Goal: Entertainment & Leisure: Consume media (video, audio)

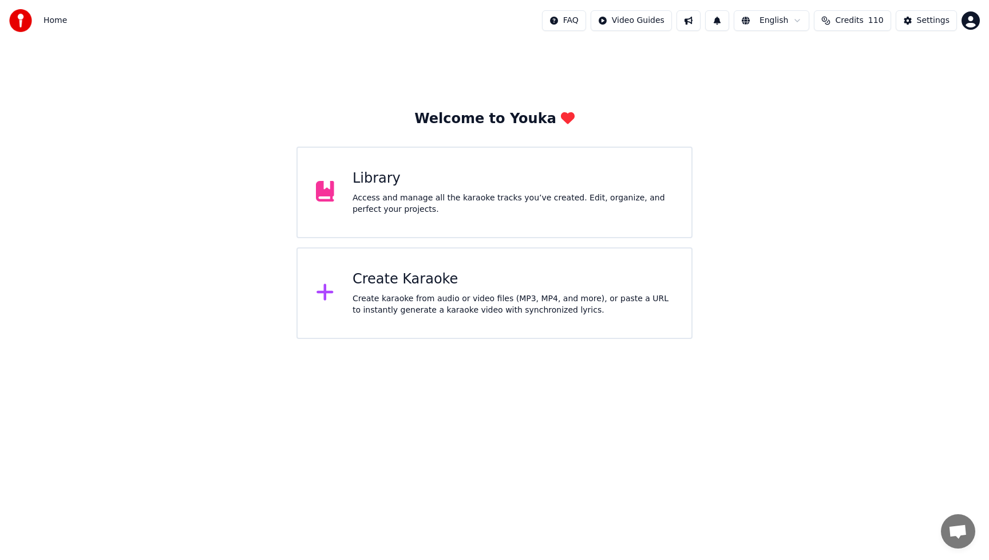
click at [471, 214] on div "Access and manage all the karaoke tracks you’ve created. Edit, organize, and pe…" at bounding box center [512, 203] width 320 height 23
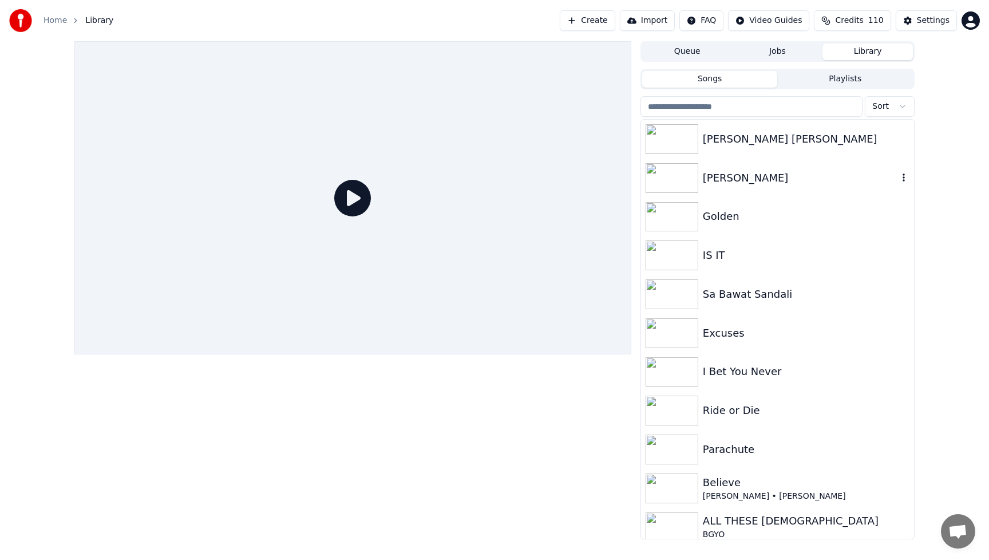
click at [735, 182] on div "[PERSON_NAME]" at bounding box center [800, 178] width 195 height 16
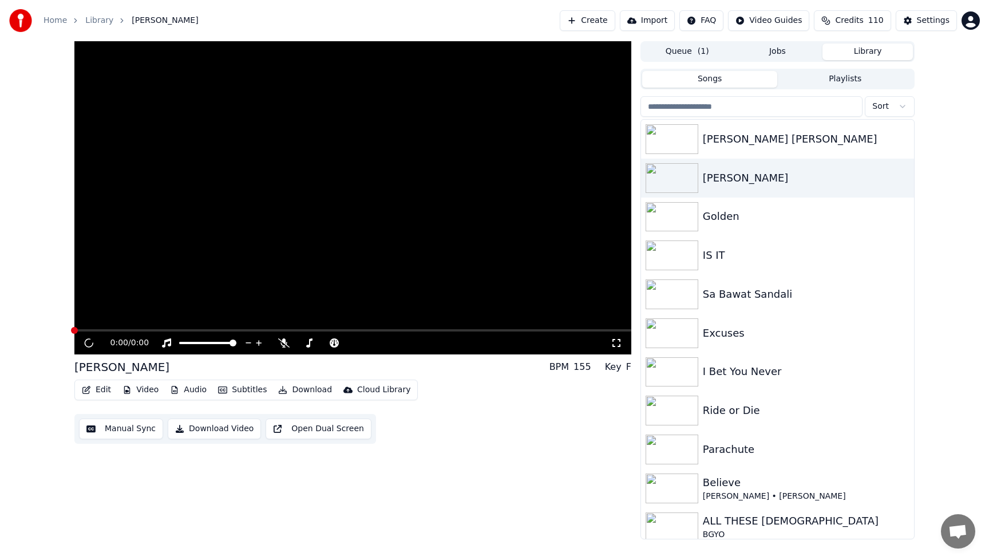
click at [280, 470] on div "0:00 / 0:00 [PERSON_NAME] BPM 155 Key F Edit Video Audio Subtitles Download Clo…" at bounding box center [352, 290] width 557 height 498
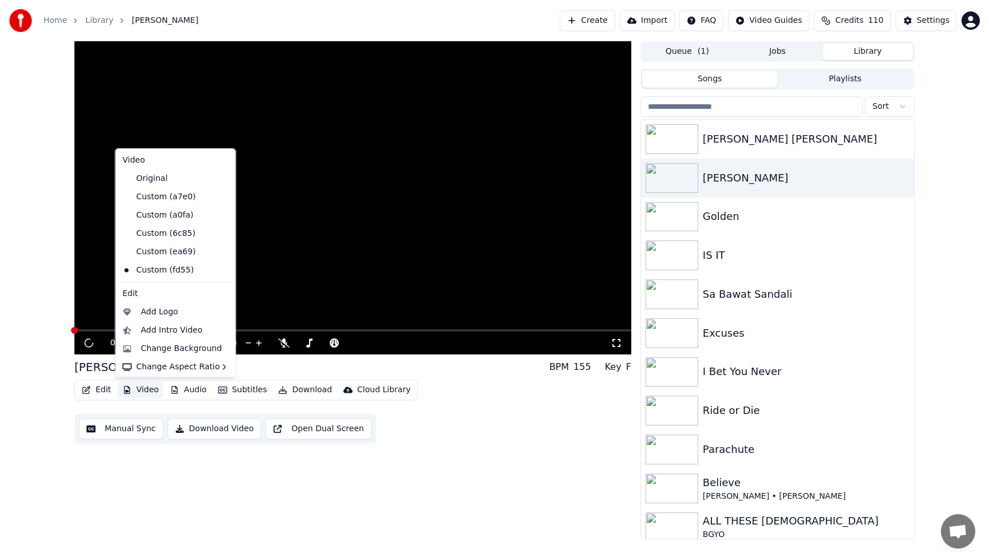
click at [138, 389] on button "Video" at bounding box center [140, 390] width 45 height 16
click at [160, 350] on div "Change Background" at bounding box center [181, 348] width 81 height 11
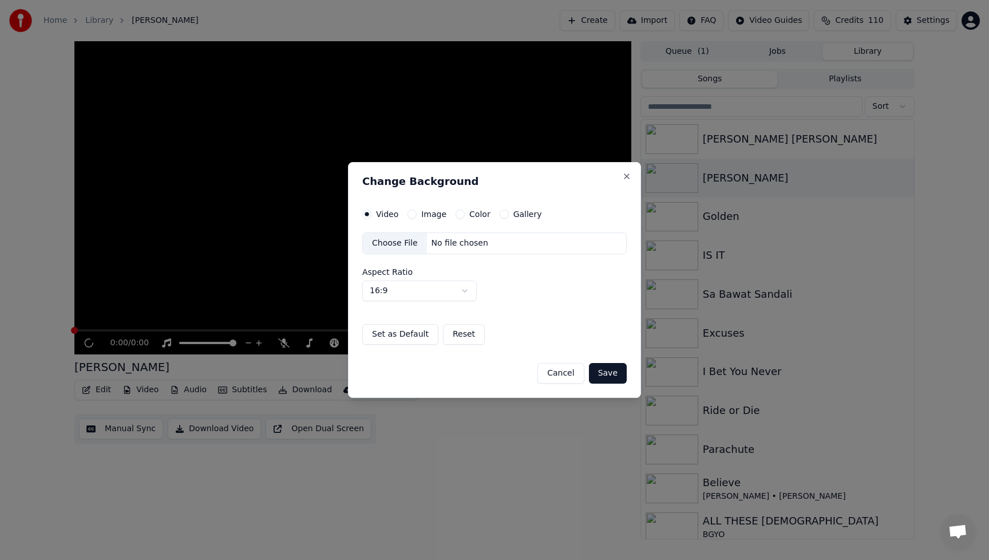
click at [390, 247] on div "Choose File" at bounding box center [395, 243] width 64 height 21
click at [619, 375] on button "Save" at bounding box center [608, 373] width 38 height 21
click at [611, 374] on button "Save" at bounding box center [608, 373] width 38 height 21
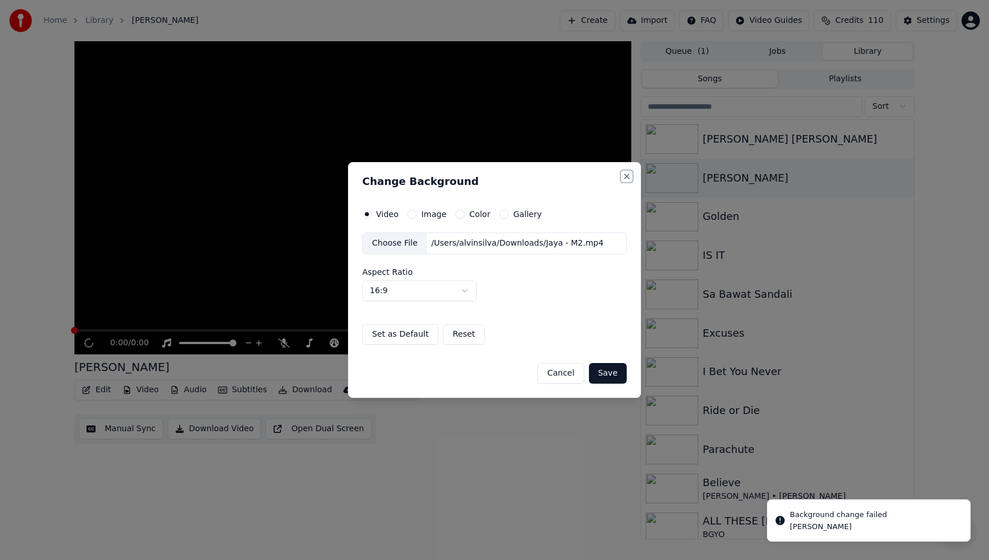
click at [625, 180] on button "Close" at bounding box center [626, 176] width 9 height 9
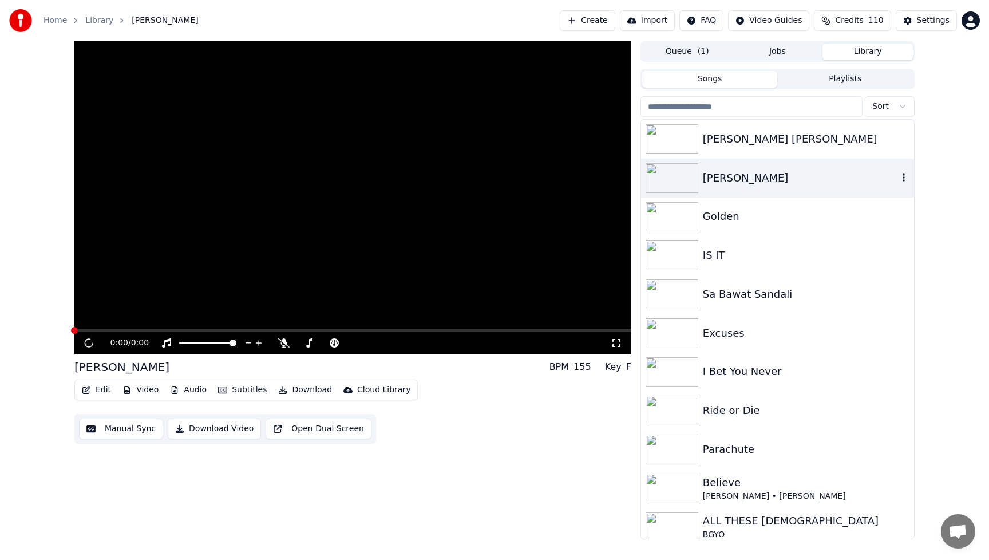
click at [756, 181] on div "[PERSON_NAME]" at bounding box center [800, 178] width 195 height 16
click at [428, 457] on div "0:00 / 0:00 [PERSON_NAME] BPM 155 Key F Edit Video Audio Subtitles Download Clo…" at bounding box center [352, 290] width 557 height 498
click at [881, 53] on button "Library" at bounding box center [867, 51] width 90 height 17
click at [873, 50] on button "Library" at bounding box center [867, 51] width 90 height 17
click at [541, 455] on div "0:00 / 0:00 [PERSON_NAME] BPM 155 Key F Edit Video Audio Subtitles Download Clo…" at bounding box center [352, 290] width 557 height 498
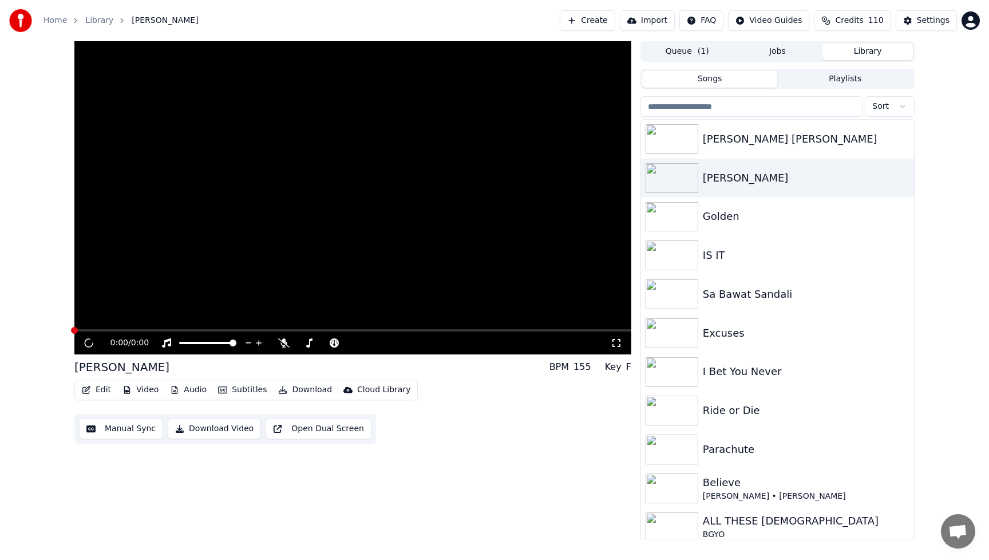
drag, startPoint x: 102, startPoint y: 334, endPoint x: 130, endPoint y: 342, distance: 29.2
click at [113, 341] on div "0:00 / 0:00" at bounding box center [352, 342] width 557 height 23
click at [748, 179] on div "[PERSON_NAME]" at bounding box center [800, 178] width 195 height 16
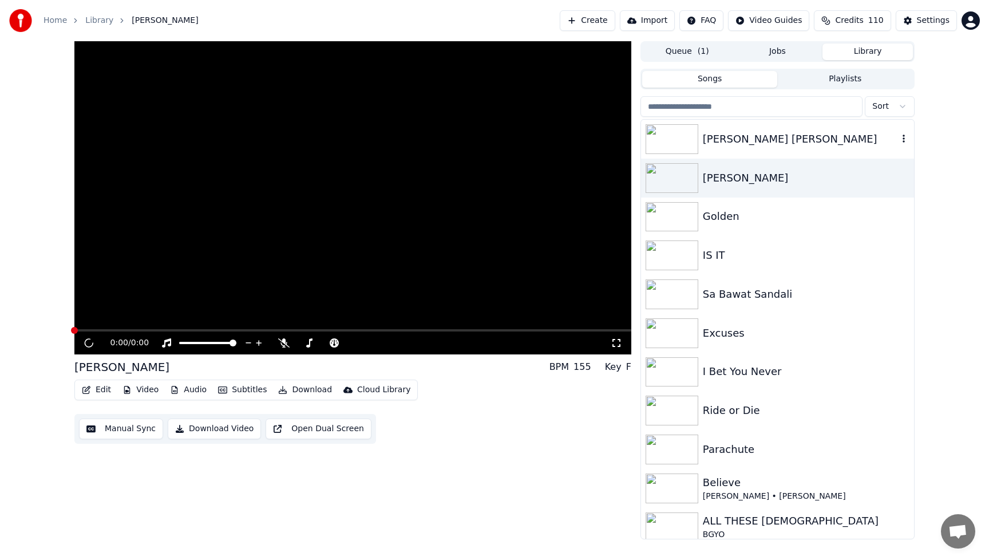
click at [754, 144] on div "[PERSON_NAME] [PERSON_NAME]" at bounding box center [800, 139] width 195 height 16
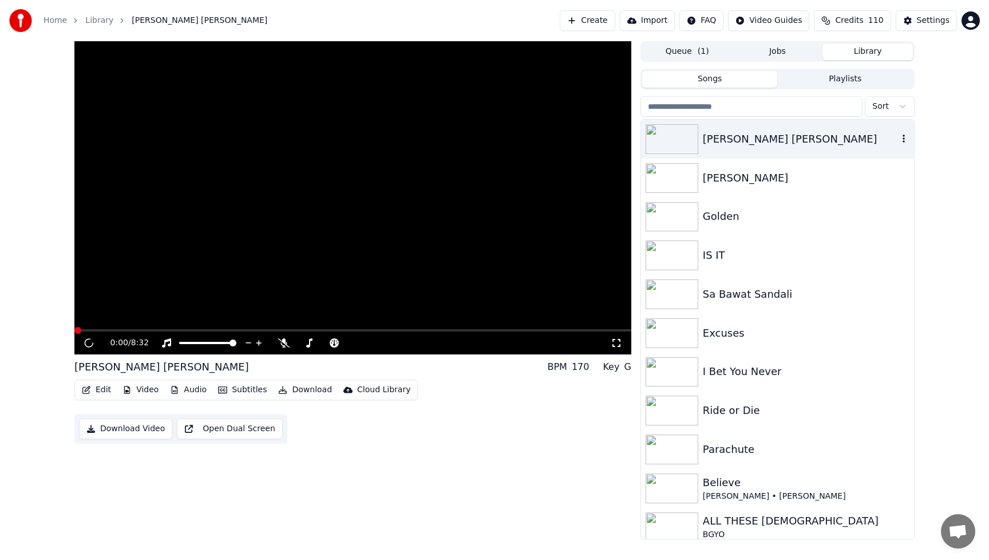
click at [753, 144] on div "[PERSON_NAME] [PERSON_NAME]" at bounding box center [800, 139] width 195 height 16
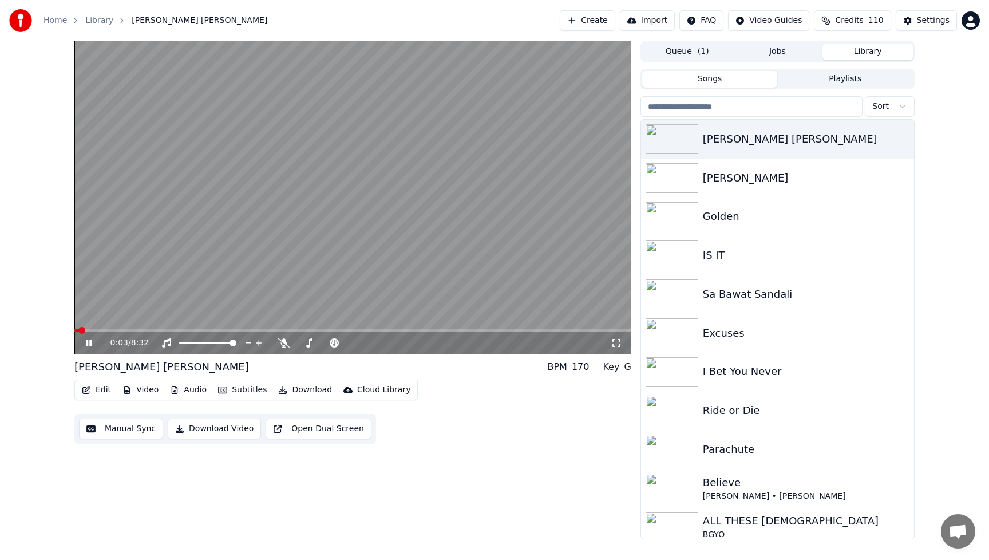
click at [105, 393] on button "Edit" at bounding box center [96, 390] width 38 height 16
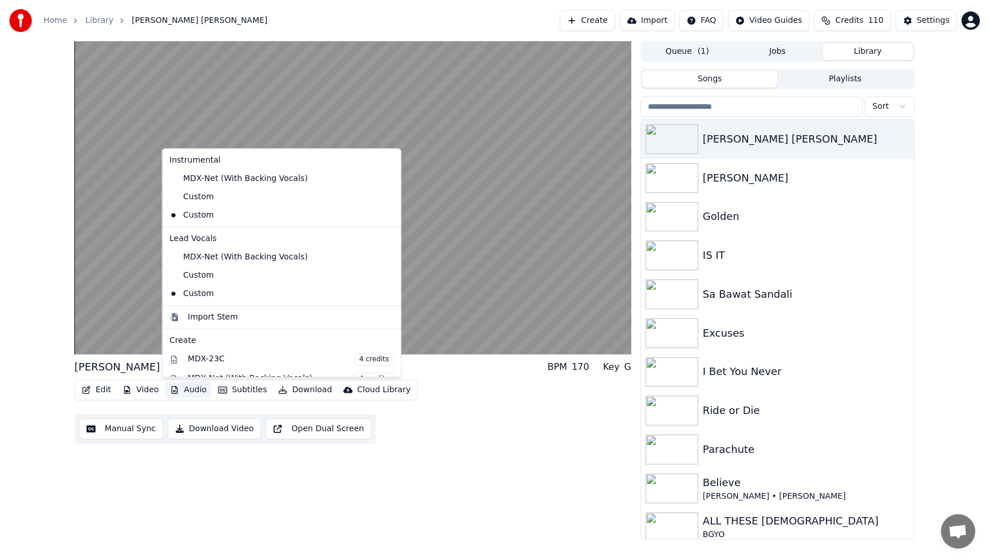
click at [511, 450] on div "[PERSON_NAME] [PERSON_NAME] BPM 170 Key G Edit Video Audio Subtitles Download C…" at bounding box center [352, 290] width 557 height 498
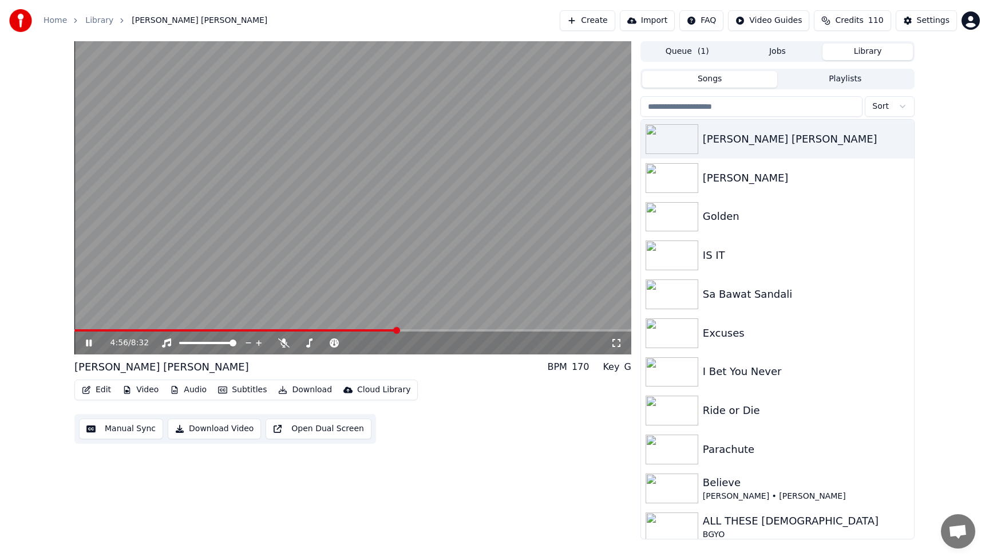
click at [93, 341] on icon at bounding box center [97, 342] width 27 height 9
click at [104, 393] on button "Edit" at bounding box center [96, 390] width 38 height 16
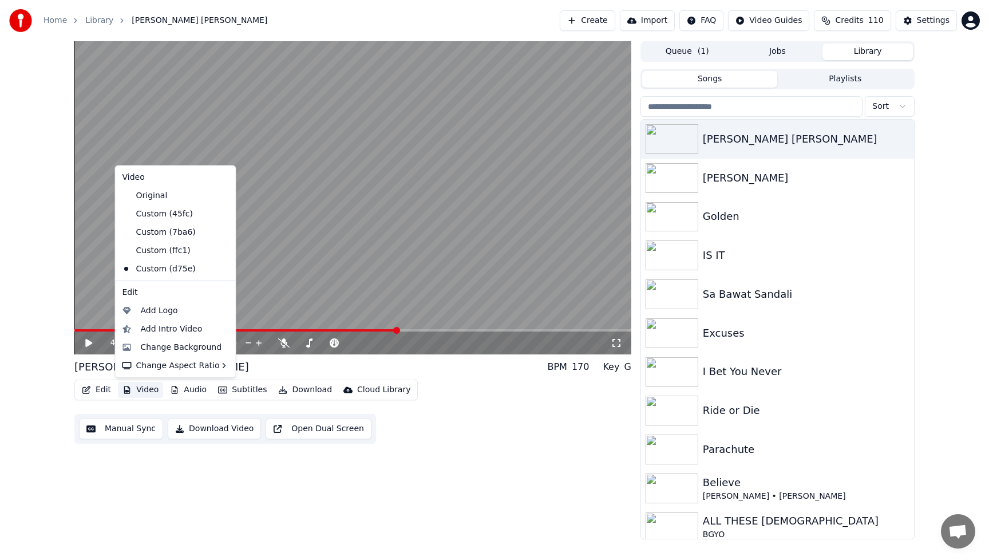
click at [144, 391] on button "Video" at bounding box center [140, 390] width 45 height 16
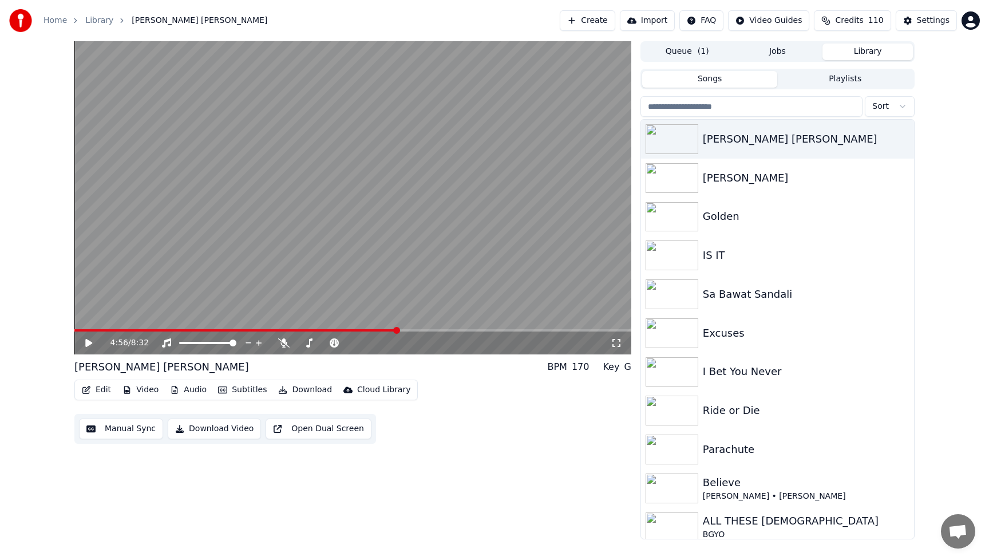
click at [144, 391] on button "Video" at bounding box center [140, 390] width 45 height 16
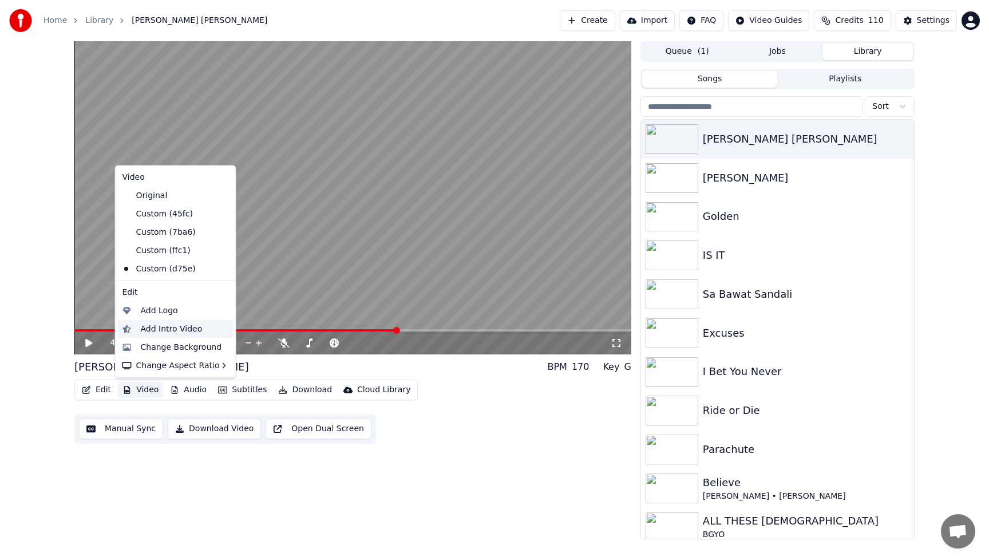
click at [150, 330] on div "Add Intro Video" at bounding box center [172, 328] width 62 height 11
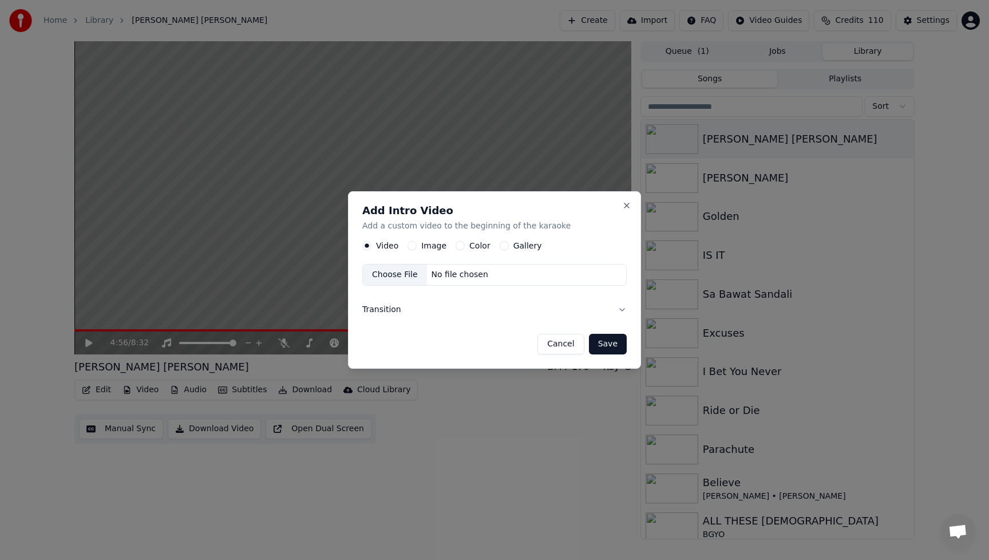
click at [410, 247] on button "Image" at bounding box center [411, 245] width 9 height 9
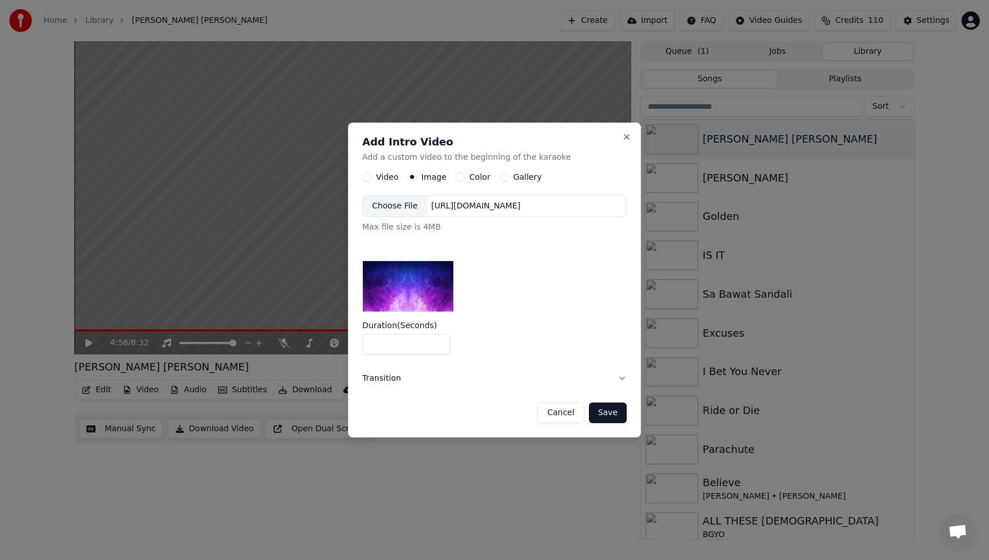
click at [394, 207] on div "Choose File" at bounding box center [395, 206] width 64 height 21
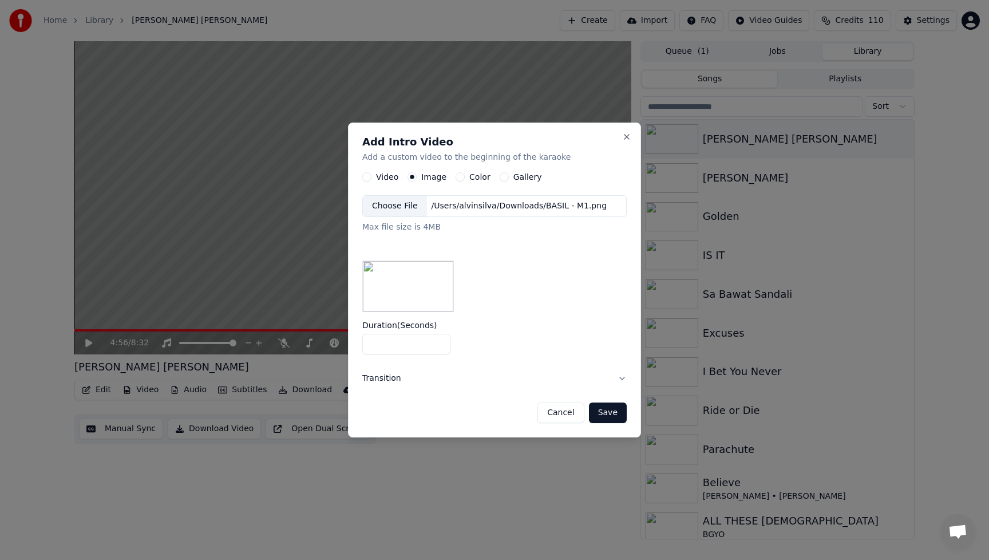
click at [619, 415] on button "Save" at bounding box center [608, 412] width 38 height 21
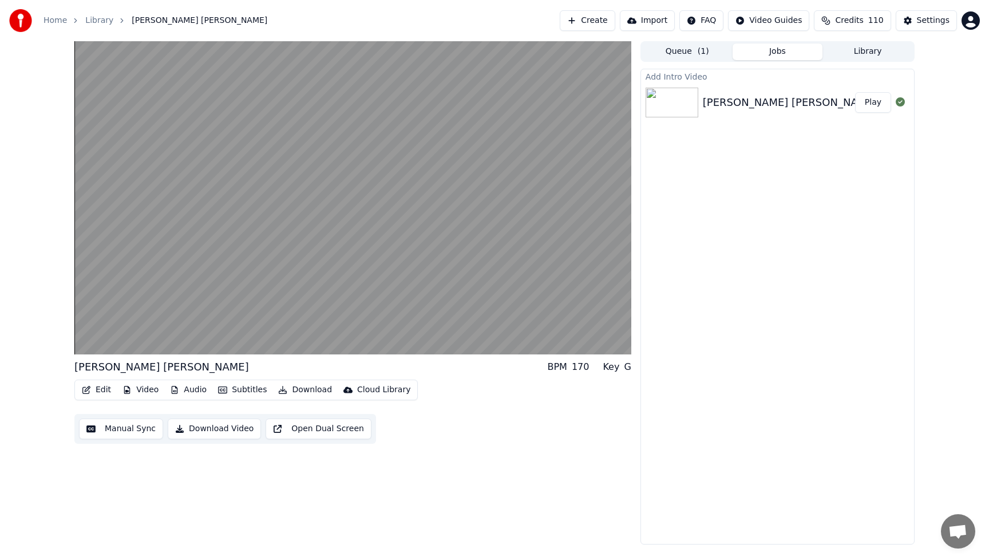
click at [874, 104] on button "Play" at bounding box center [873, 102] width 36 height 21
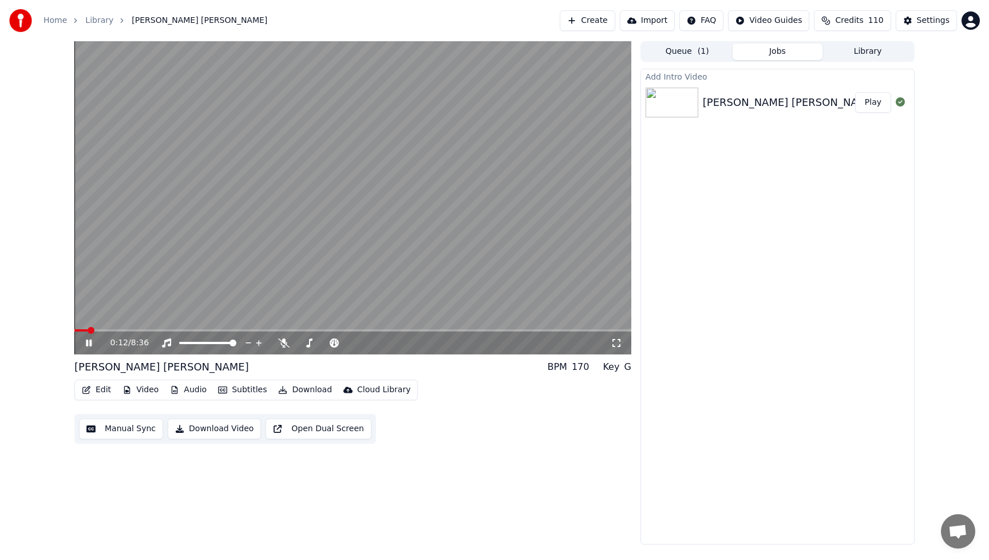
click at [88, 343] on icon at bounding box center [97, 342] width 27 height 9
click at [142, 390] on button "Video" at bounding box center [140, 390] width 45 height 16
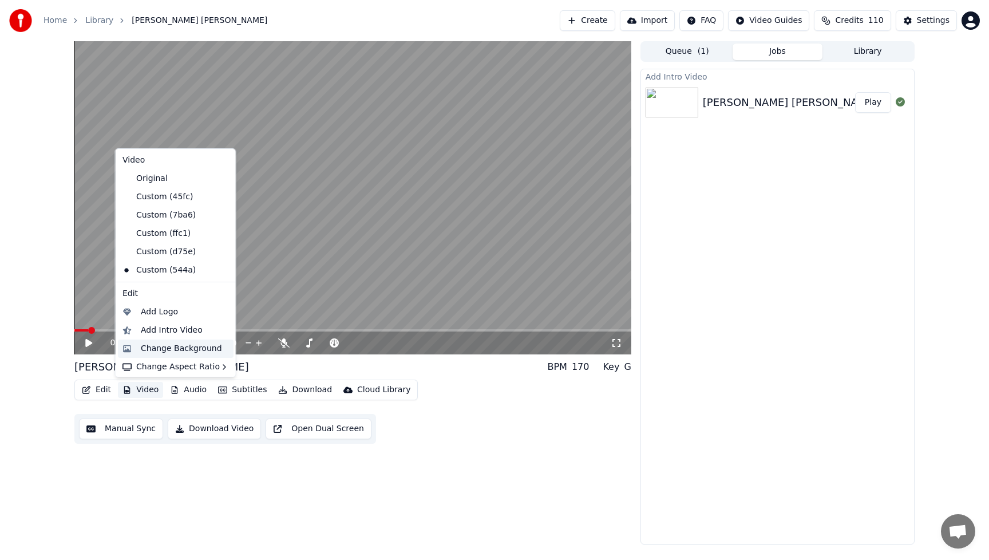
click at [153, 348] on div "Change Background" at bounding box center [181, 348] width 81 height 11
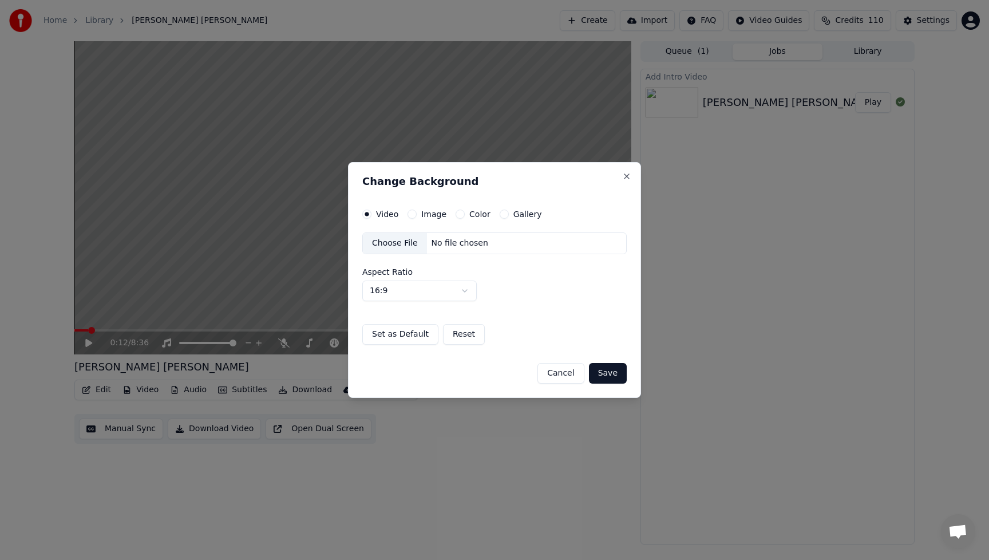
click at [405, 244] on div "Choose File" at bounding box center [395, 243] width 64 height 21
click at [612, 375] on button "Save" at bounding box center [608, 373] width 38 height 21
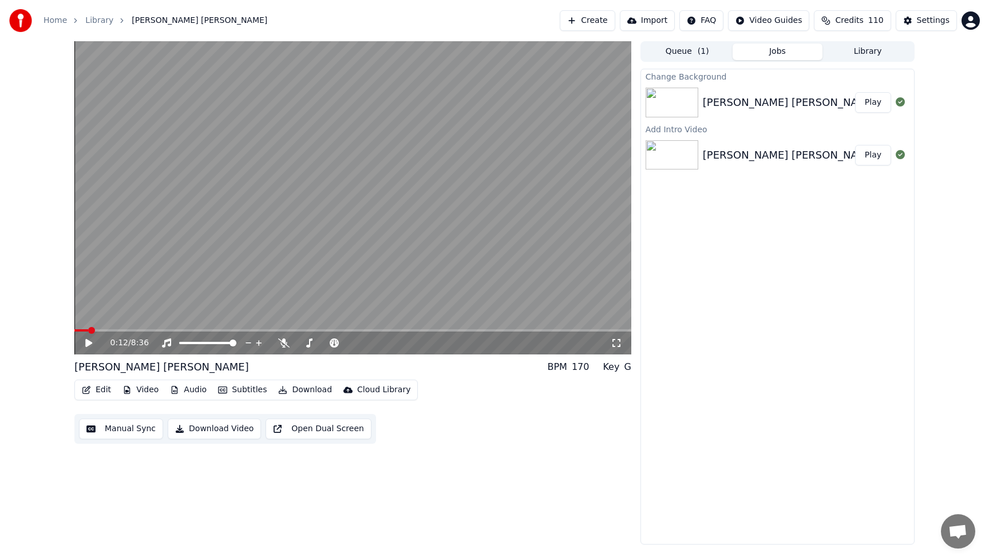
click at [874, 97] on button "Play" at bounding box center [873, 102] width 36 height 21
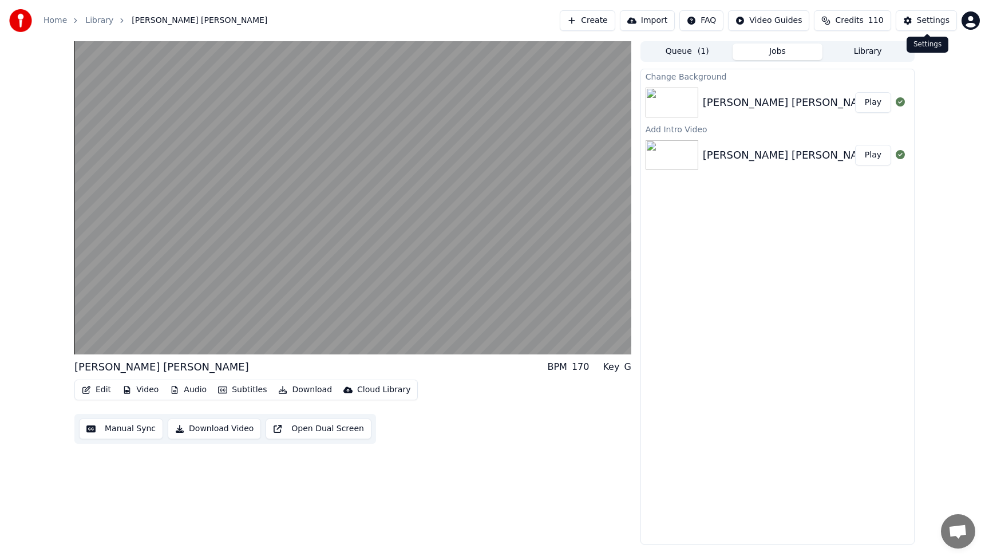
click at [924, 18] on div "Settings" at bounding box center [933, 20] width 33 height 11
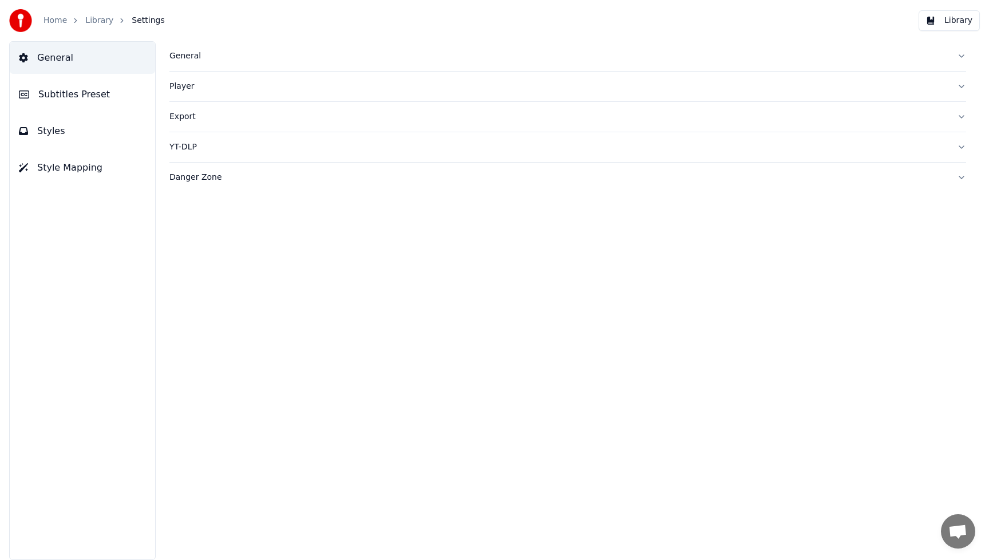
click at [189, 57] on div "General" at bounding box center [558, 55] width 778 height 11
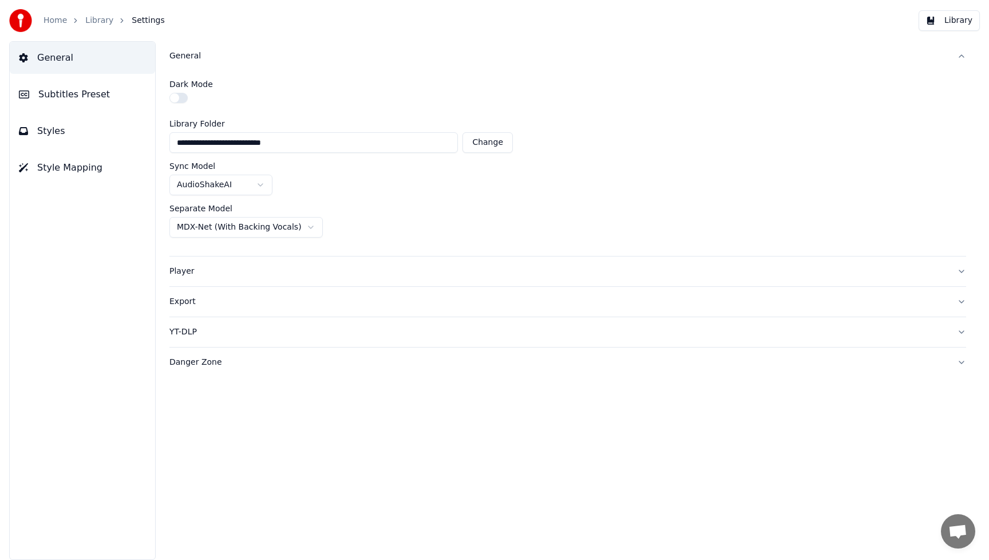
click at [174, 58] on div "General" at bounding box center [558, 55] width 778 height 11
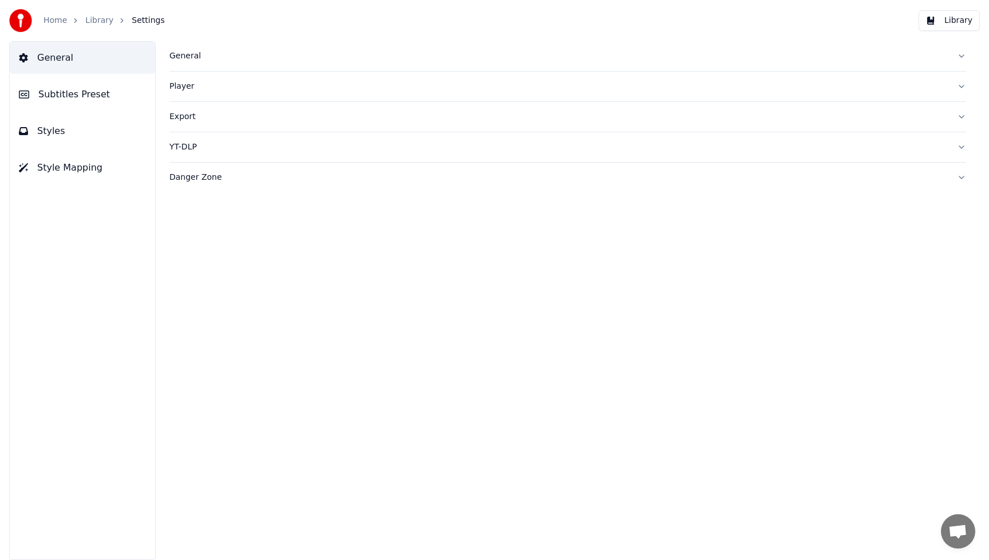
click at [176, 85] on div "Player" at bounding box center [558, 86] width 778 height 11
click at [72, 94] on span "Subtitles Preset" at bounding box center [74, 95] width 72 height 14
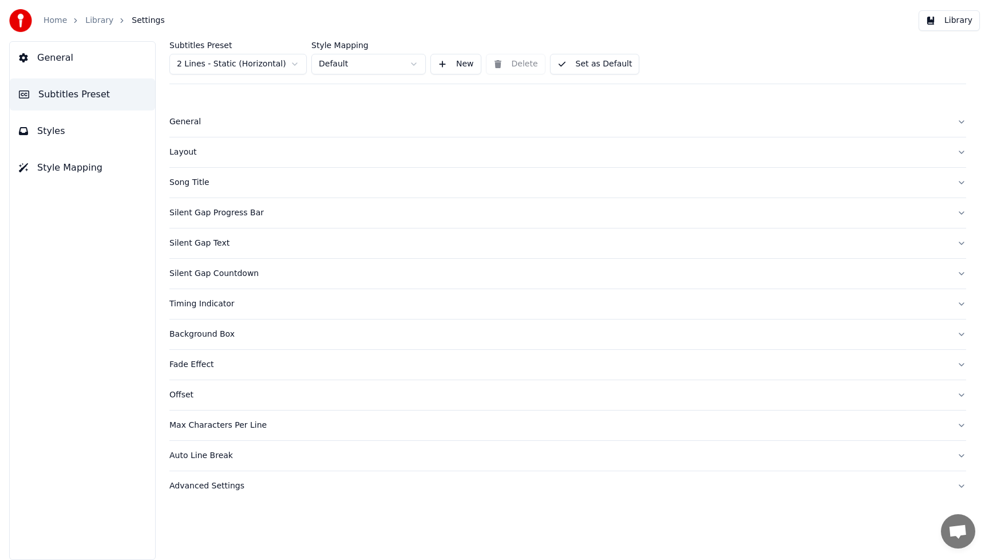
click at [185, 185] on div "Song Title" at bounding box center [558, 182] width 778 height 11
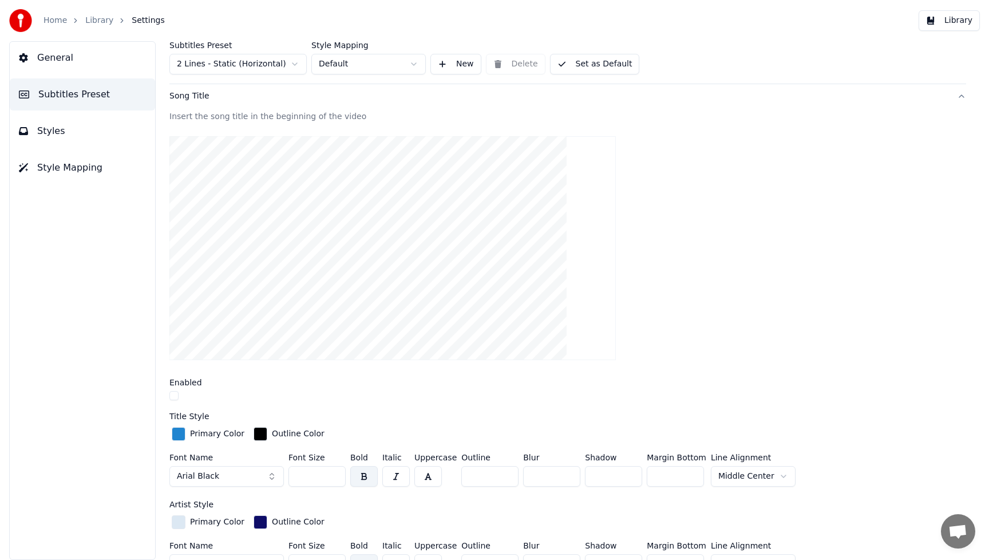
scroll to position [78, 0]
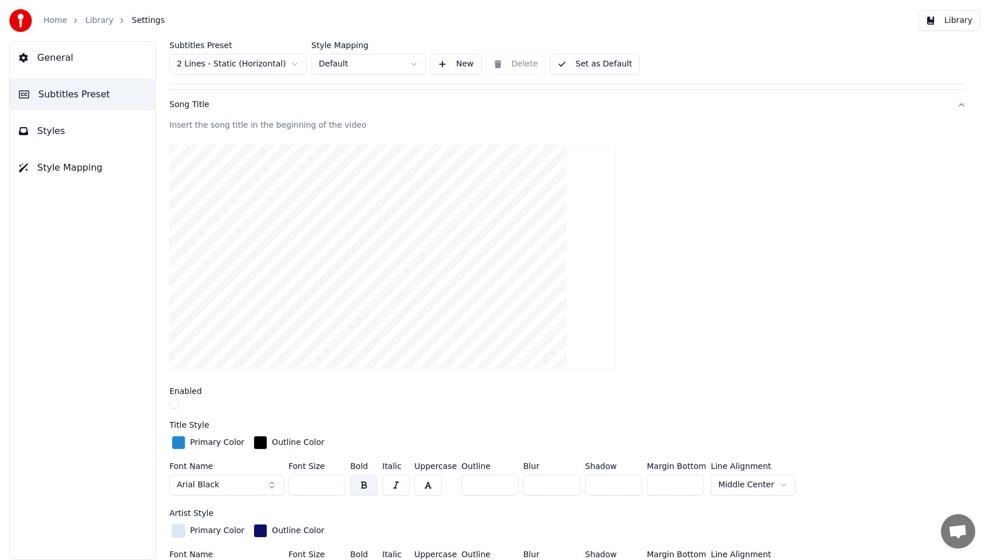
click at [55, 128] on span "Styles" at bounding box center [51, 131] width 28 height 14
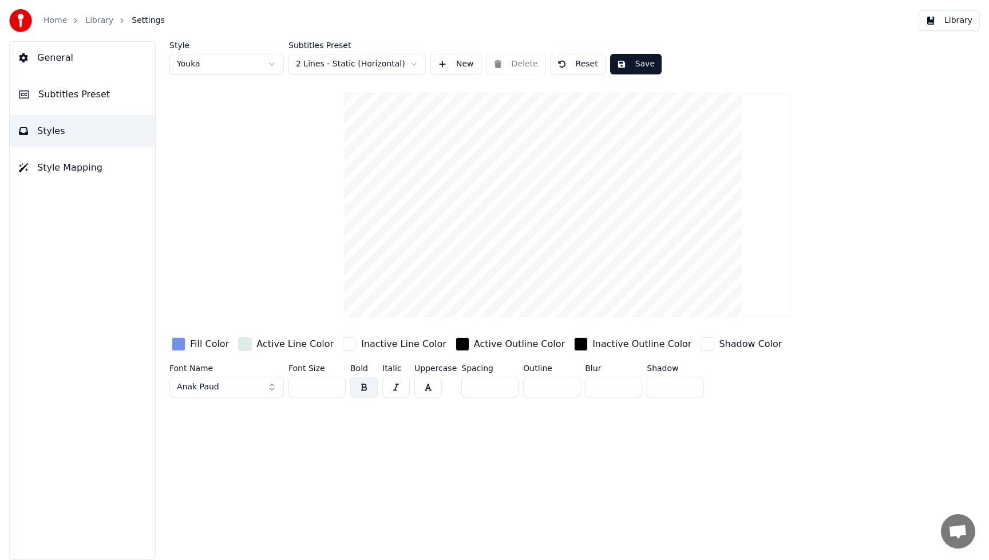
click at [964, 23] on button "Library" at bounding box center [948, 20] width 61 height 21
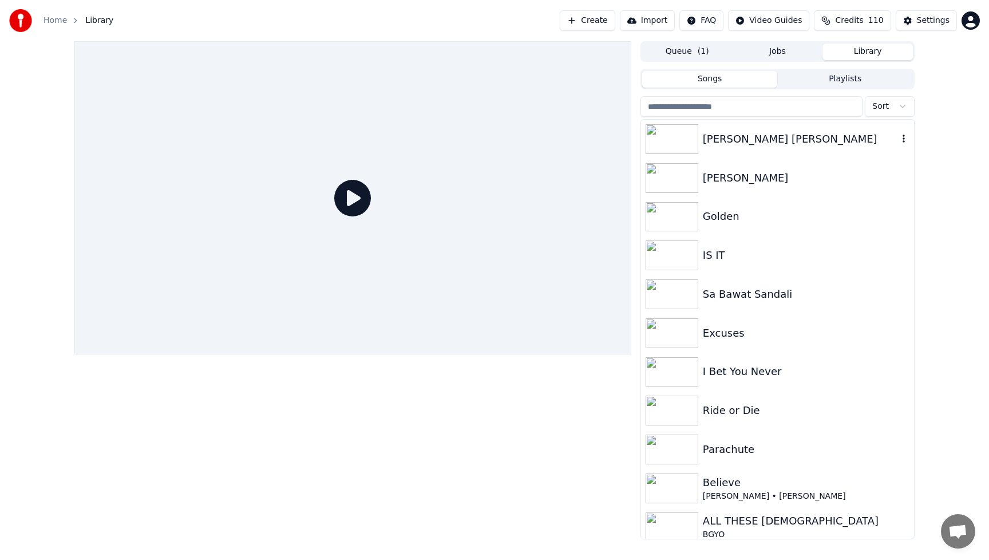
click at [730, 135] on div "[PERSON_NAME] [PERSON_NAME]" at bounding box center [800, 139] width 195 height 16
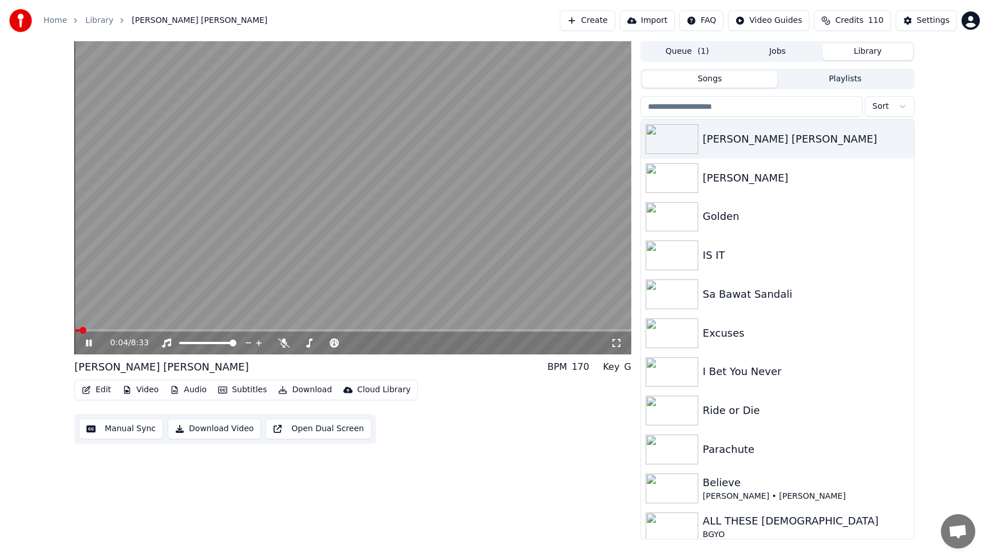
drag, startPoint x: 88, startPoint y: 343, endPoint x: 100, endPoint y: 347, distance: 13.0
click at [87, 345] on icon at bounding box center [89, 342] width 6 height 7
